Goal: Navigation & Orientation: Find specific page/section

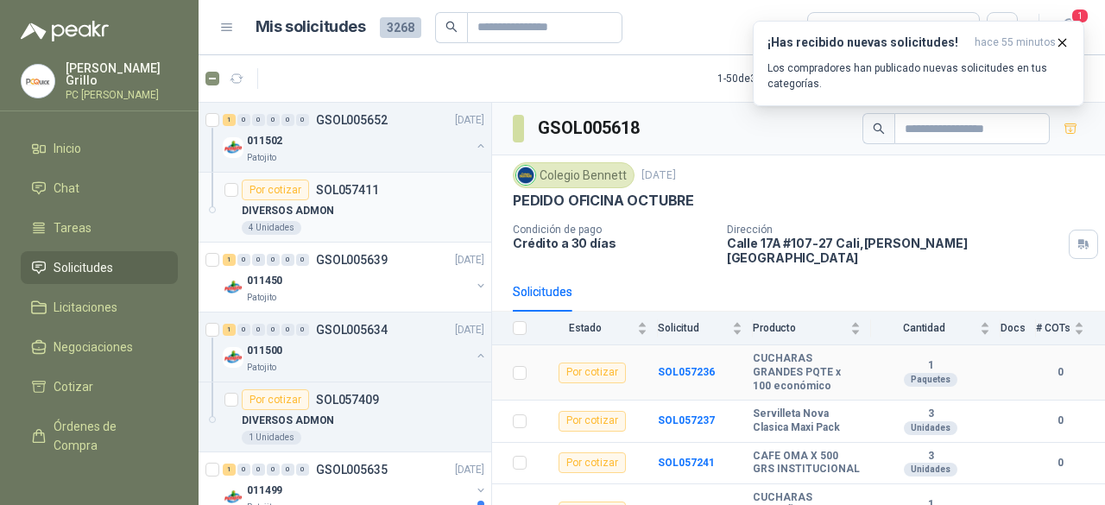
scroll to position [136, 0]
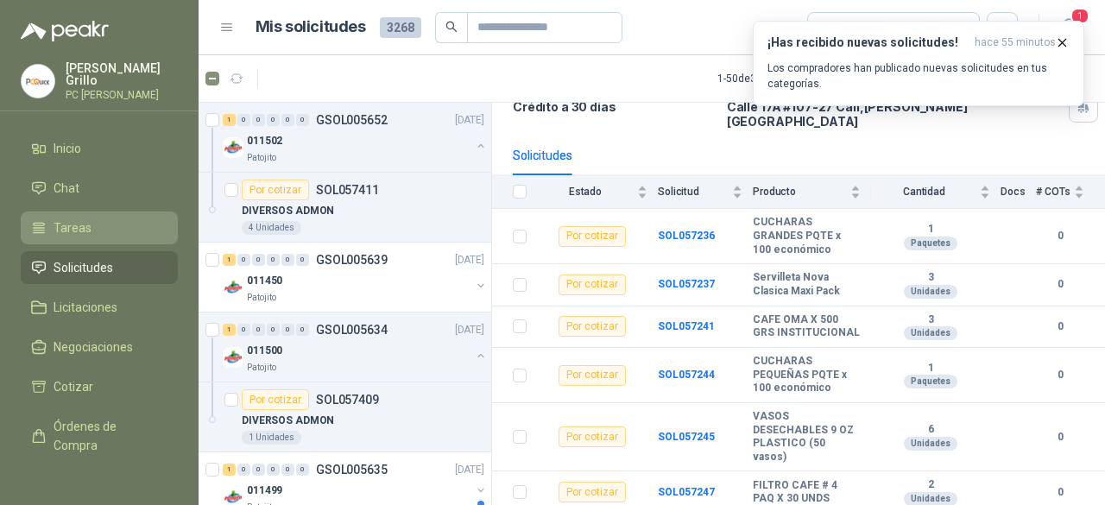
click at [85, 228] on span "Tareas" at bounding box center [73, 227] width 38 height 19
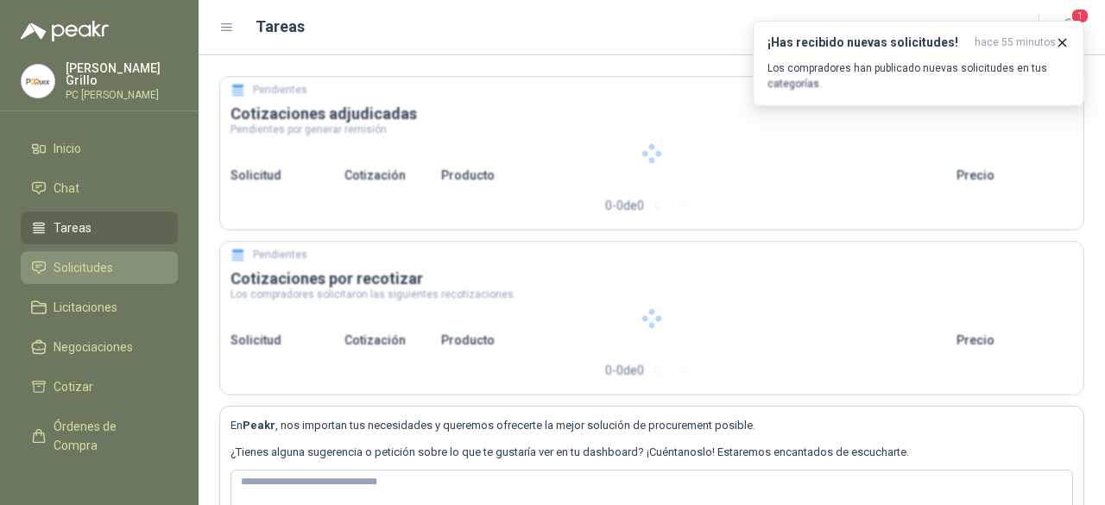
click at [77, 258] on span "Solicitudes" at bounding box center [84, 267] width 60 height 19
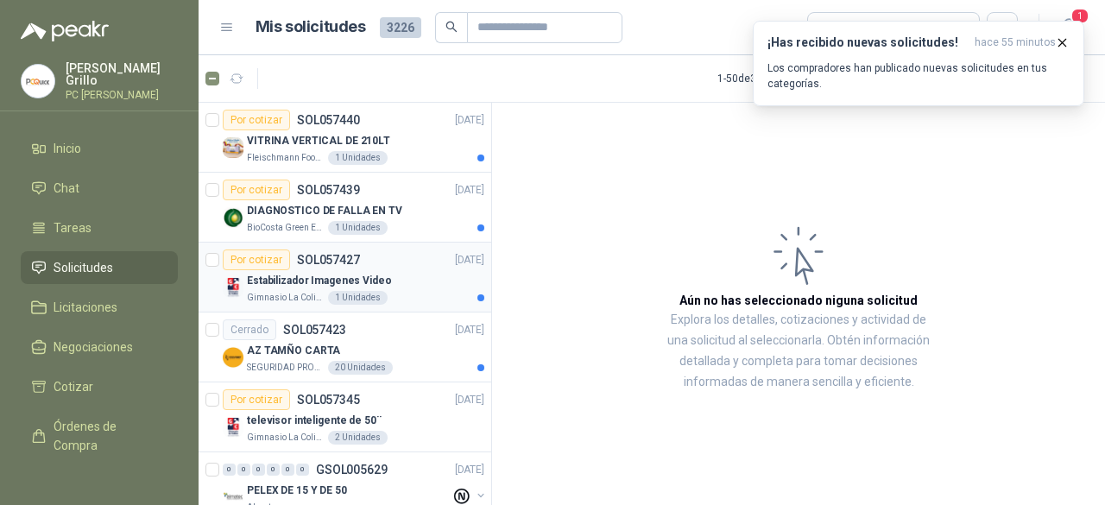
click at [288, 270] on div "Estabilizador Imagenes Video" at bounding box center [365, 280] width 237 height 21
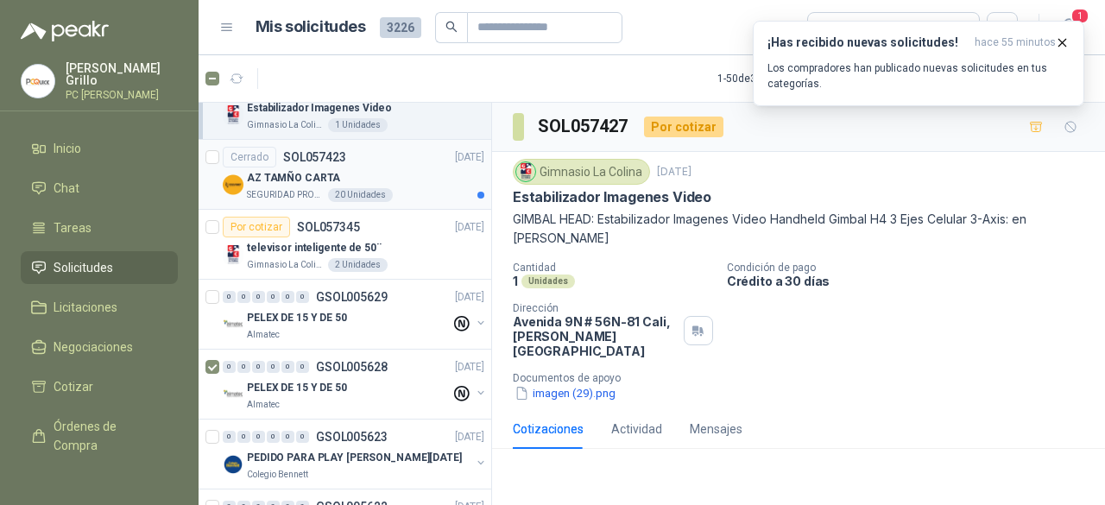
scroll to position [259, 0]
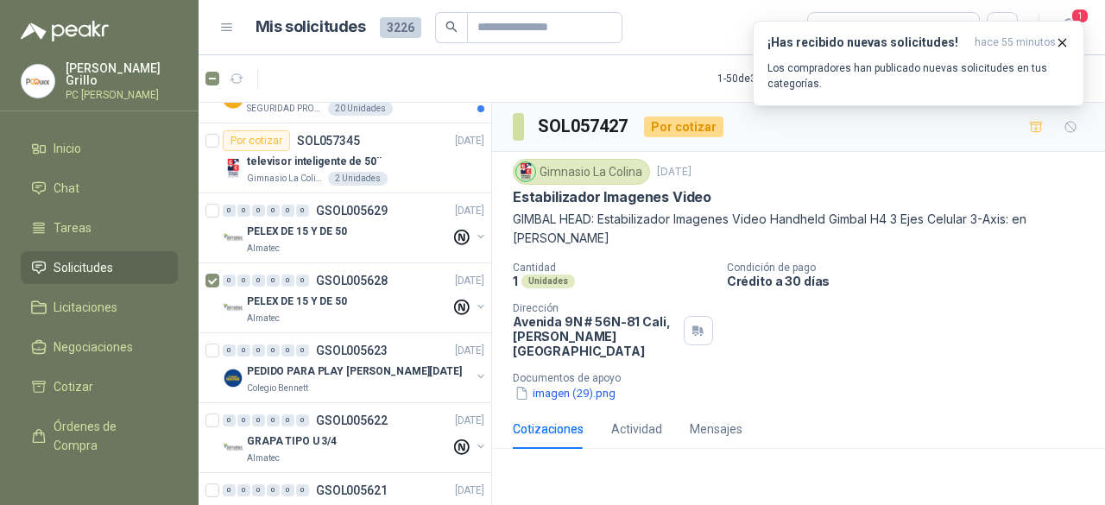
click at [666, 14] on article "Mis solicitudes 3226 Todas" at bounding box center [636, 27] width 763 height 31
click at [1062, 39] on icon "button" at bounding box center [1062, 42] width 15 height 15
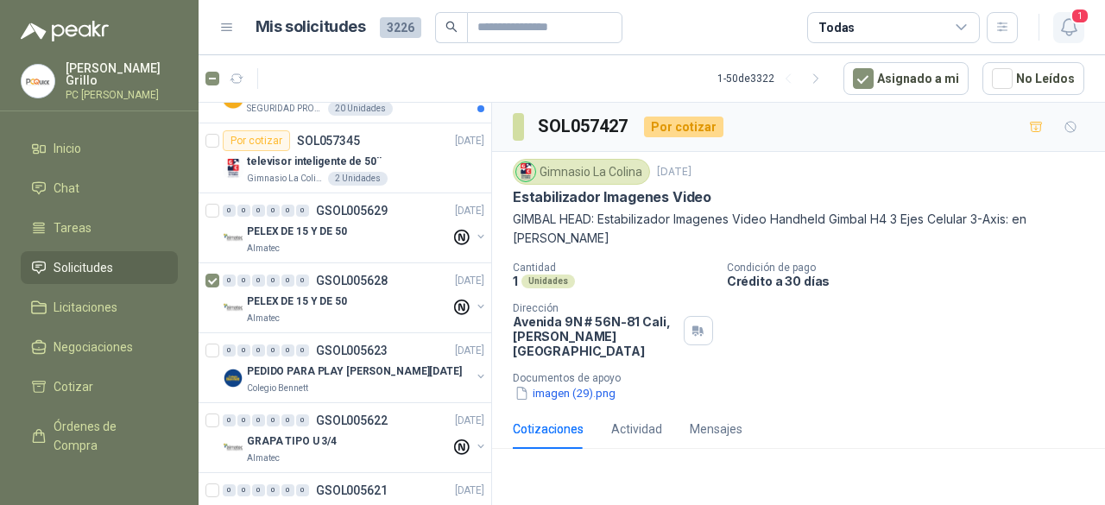
click at [1066, 21] on icon "button" at bounding box center [1069, 27] width 22 height 22
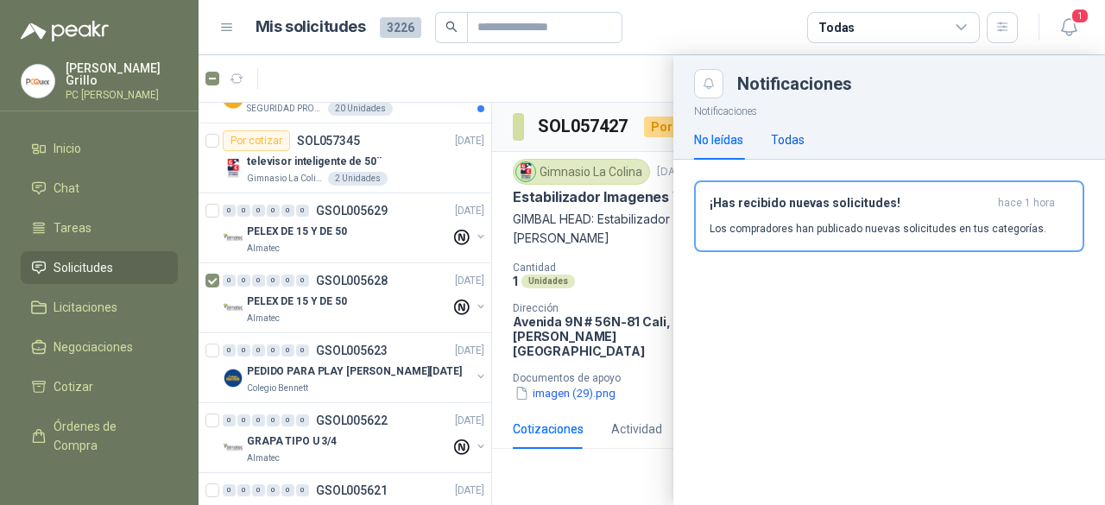
click at [785, 136] on div "Todas" at bounding box center [788, 139] width 34 height 19
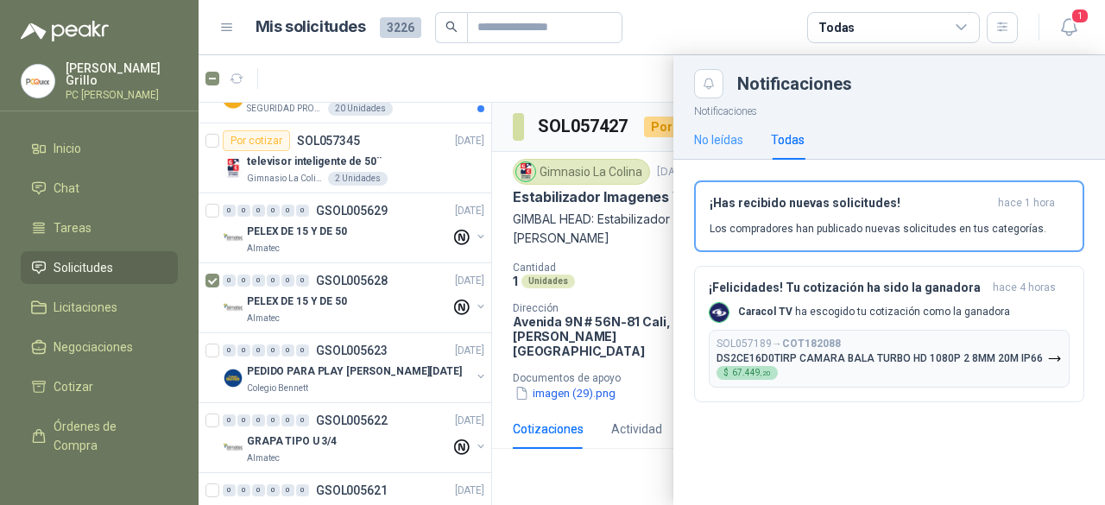
click at [723, 127] on div "No leídas" at bounding box center [718, 140] width 49 height 40
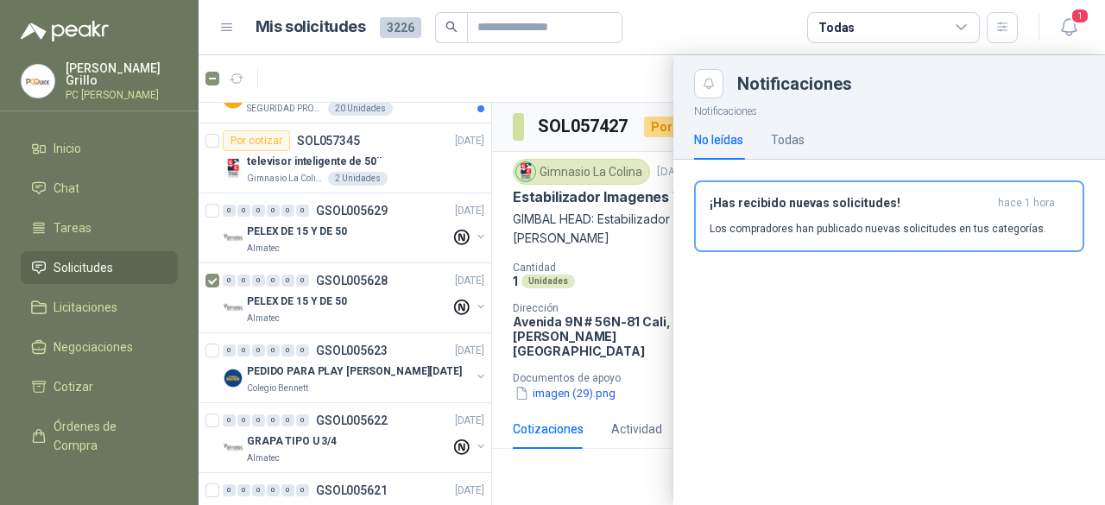
click at [483, 120] on div at bounding box center [652, 280] width 906 height 450
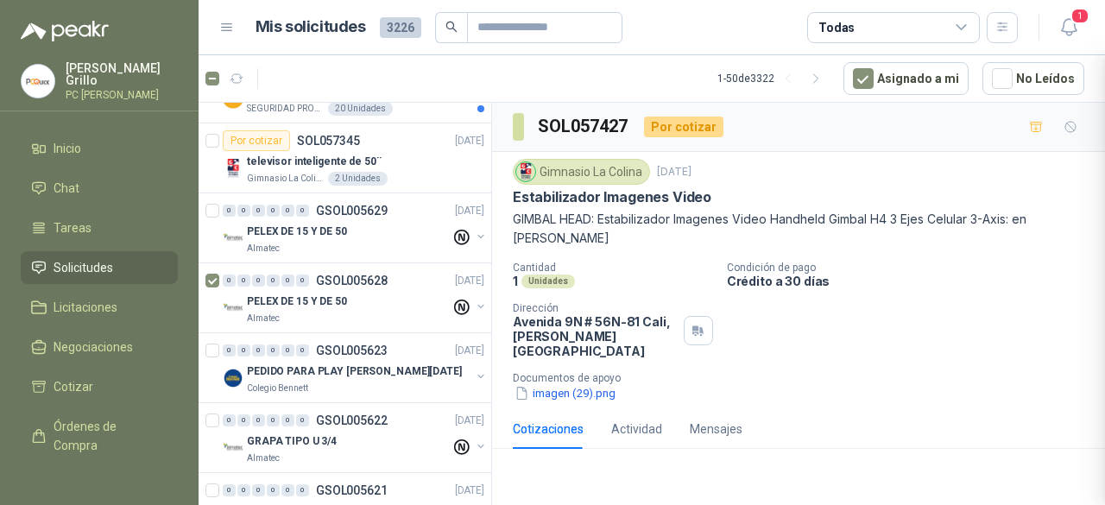
click at [483, 120] on div at bounding box center [652, 280] width 906 height 450
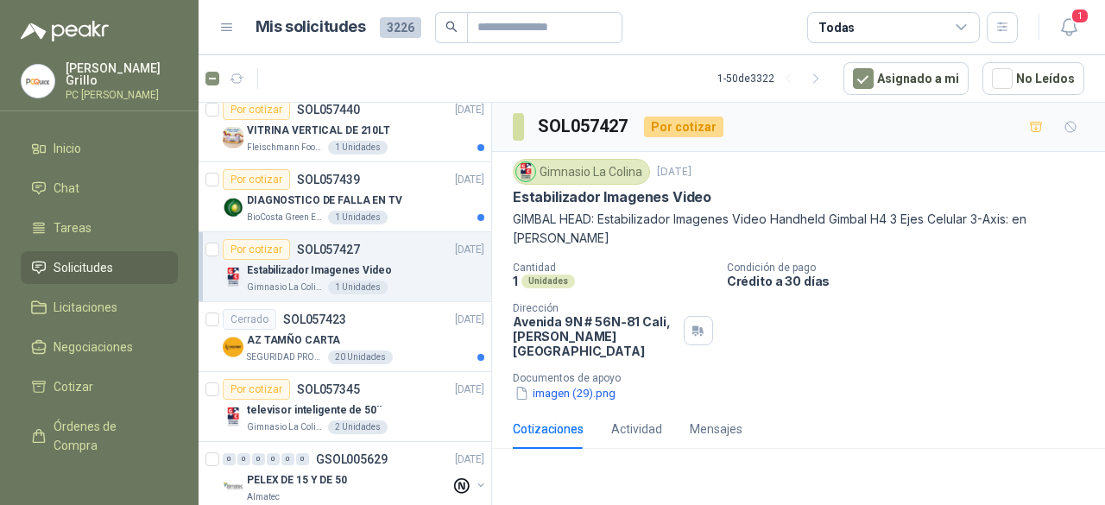
scroll to position [0, 0]
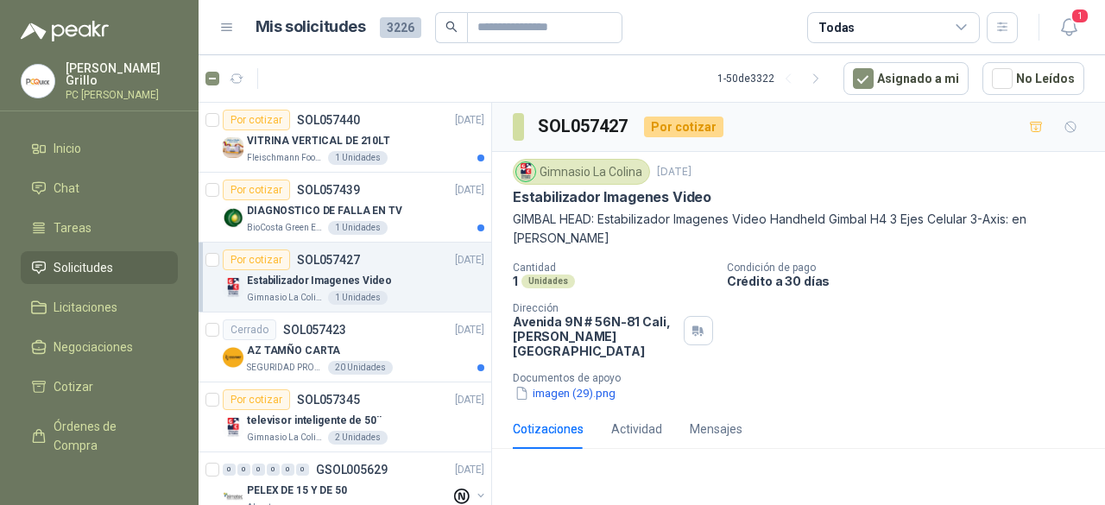
click at [345, 279] on p "Estabilizador Imagenes Video" at bounding box center [319, 281] width 145 height 16
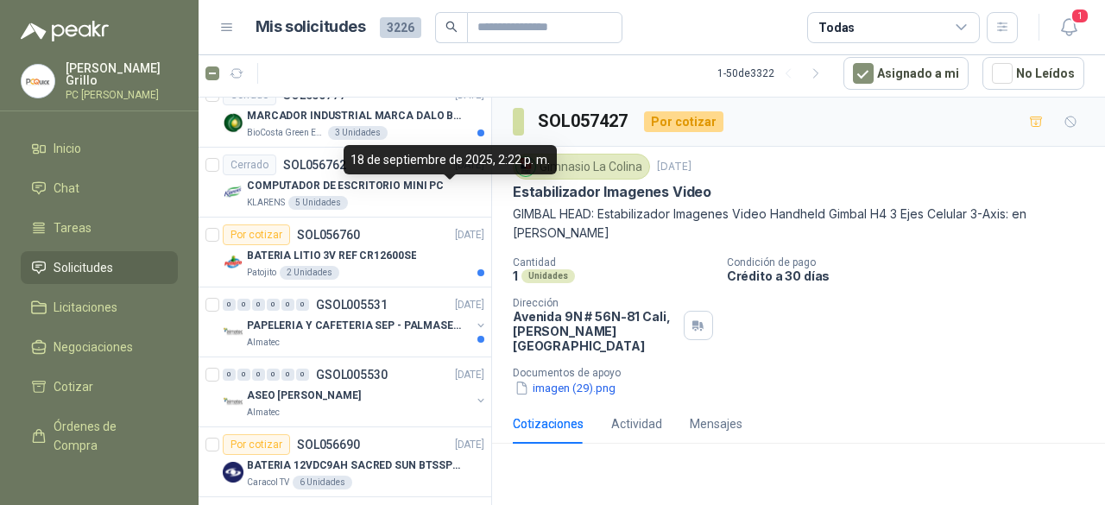
scroll to position [2503, 0]
